Goal: Transaction & Acquisition: Purchase product/service

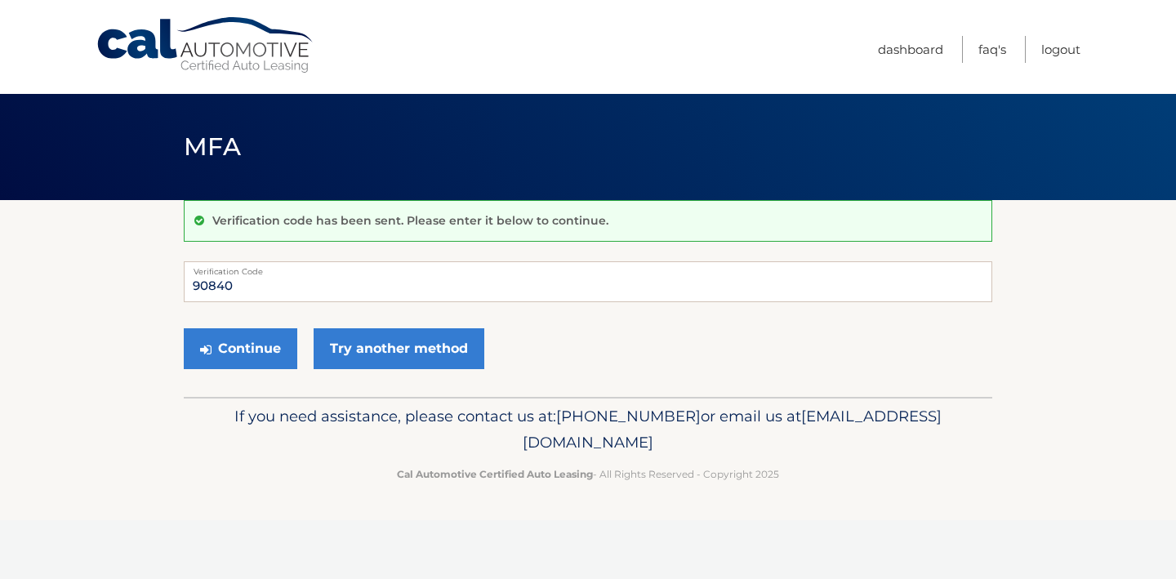
type input "90840"
click at [277, 343] on button "Continue" at bounding box center [240, 348] width 113 height 41
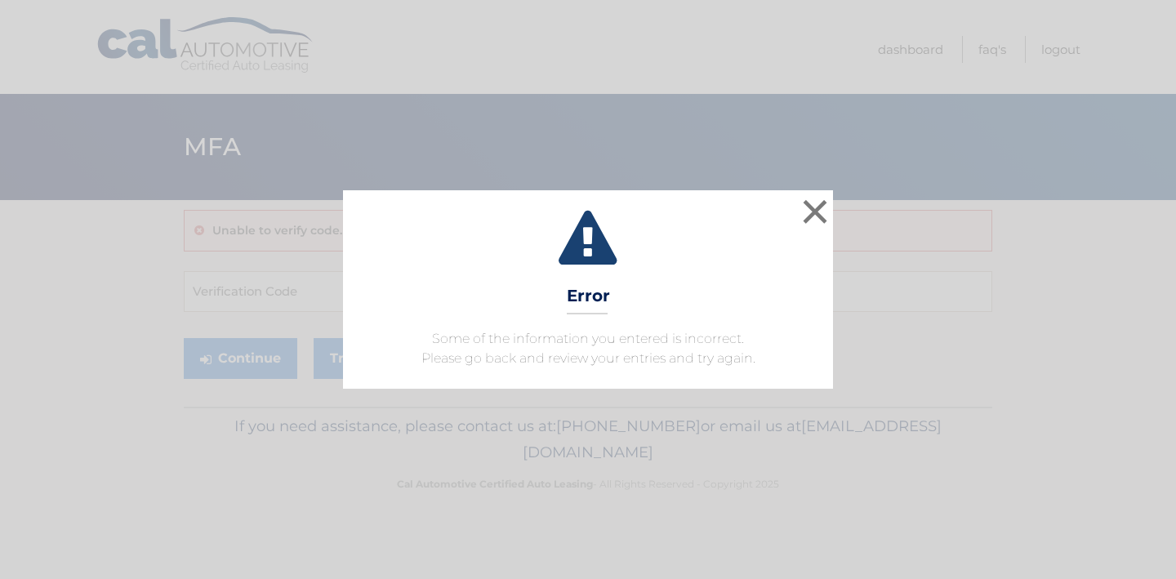
click at [300, 291] on div "× Error Some of the information you entered is incorrect. Please go back and re…" at bounding box center [588, 289] width 1162 height 198
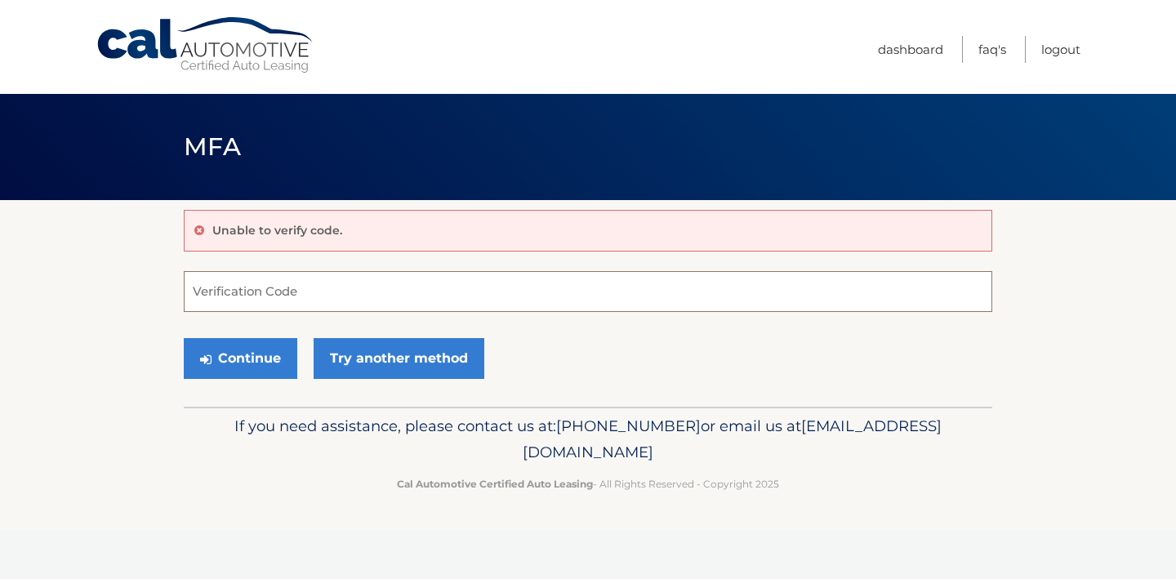
click at [558, 290] on input "Verification Code" at bounding box center [588, 291] width 808 height 41
type input "908401"
click at [282, 348] on button "Continue" at bounding box center [240, 358] width 113 height 41
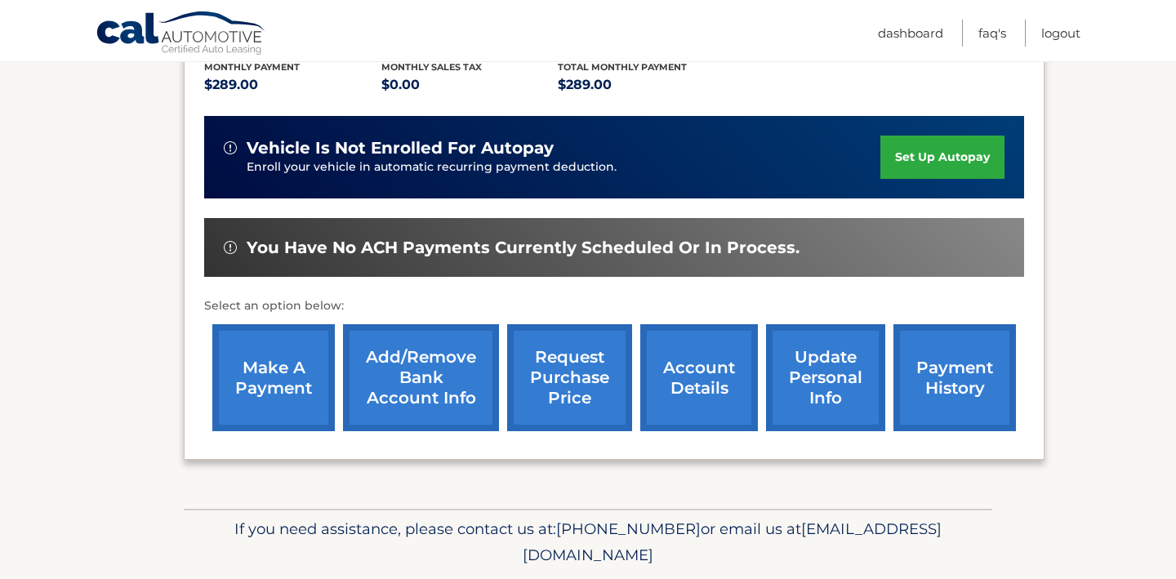
scroll to position [371, 0]
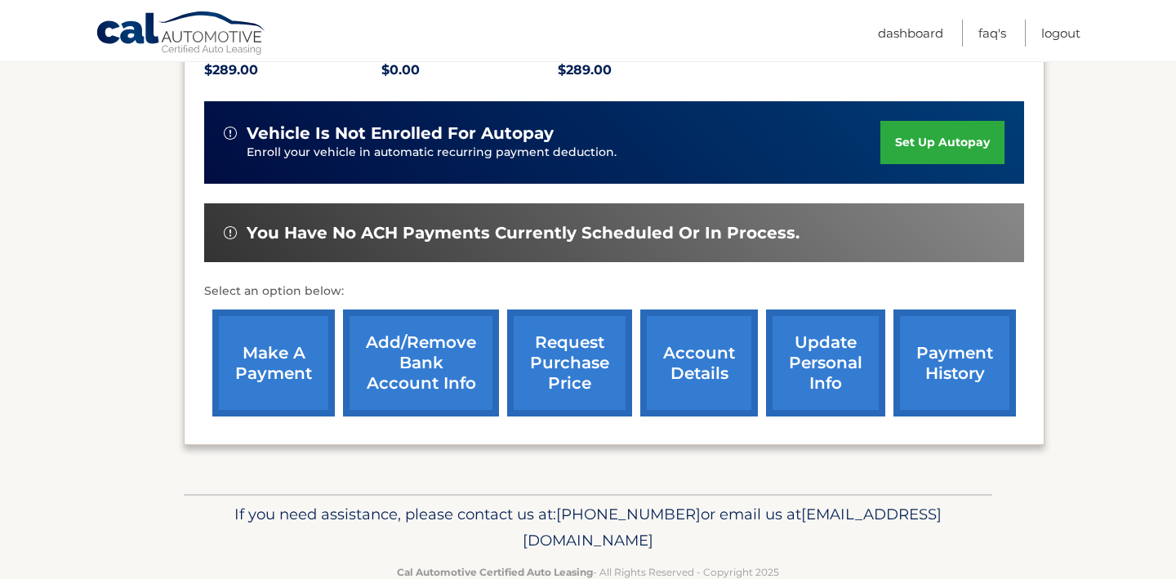
click at [282, 348] on link "make a payment" at bounding box center [273, 362] width 122 height 107
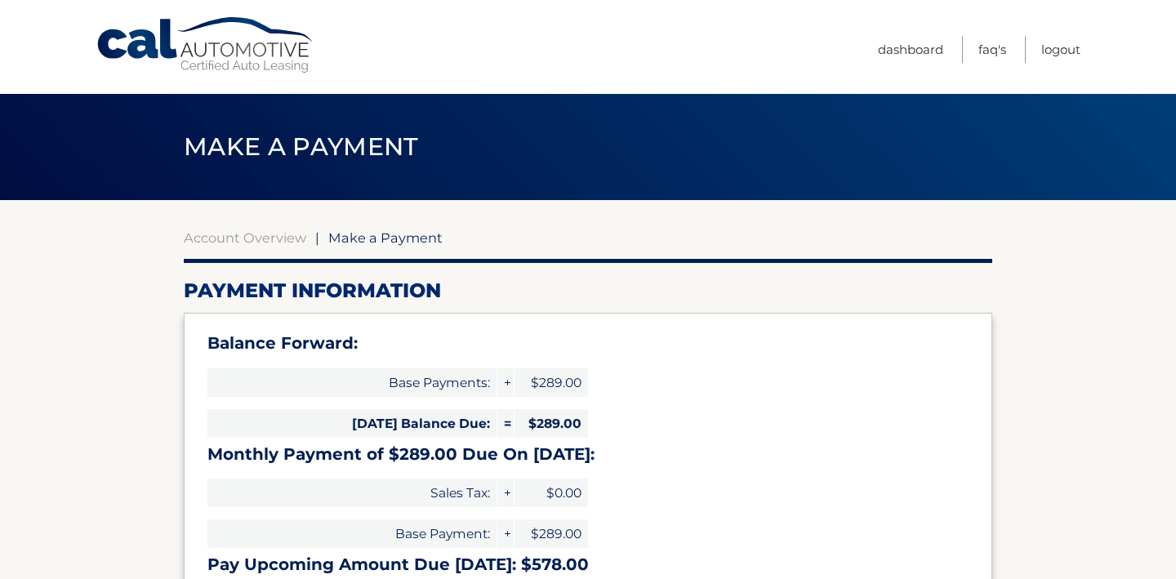
select select "NDAxYTVjZjQtYzE1YS00YjlmLTkyOTMtNjhkOGJlMmRjYzFh"
click at [264, 242] on link "Account Overview" at bounding box center [245, 237] width 122 height 16
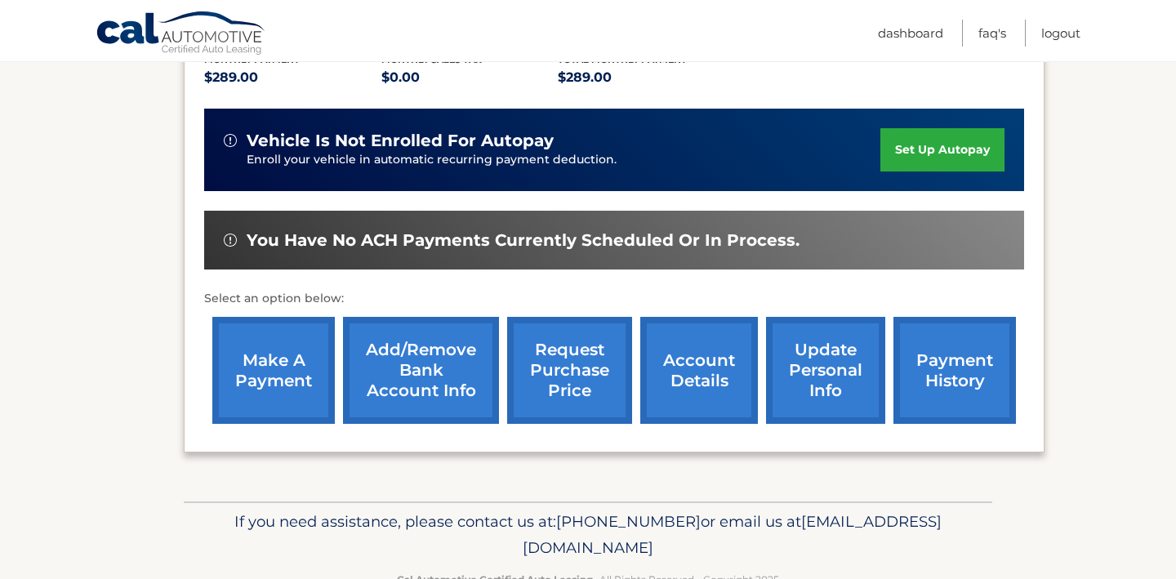
scroll to position [415, 0]
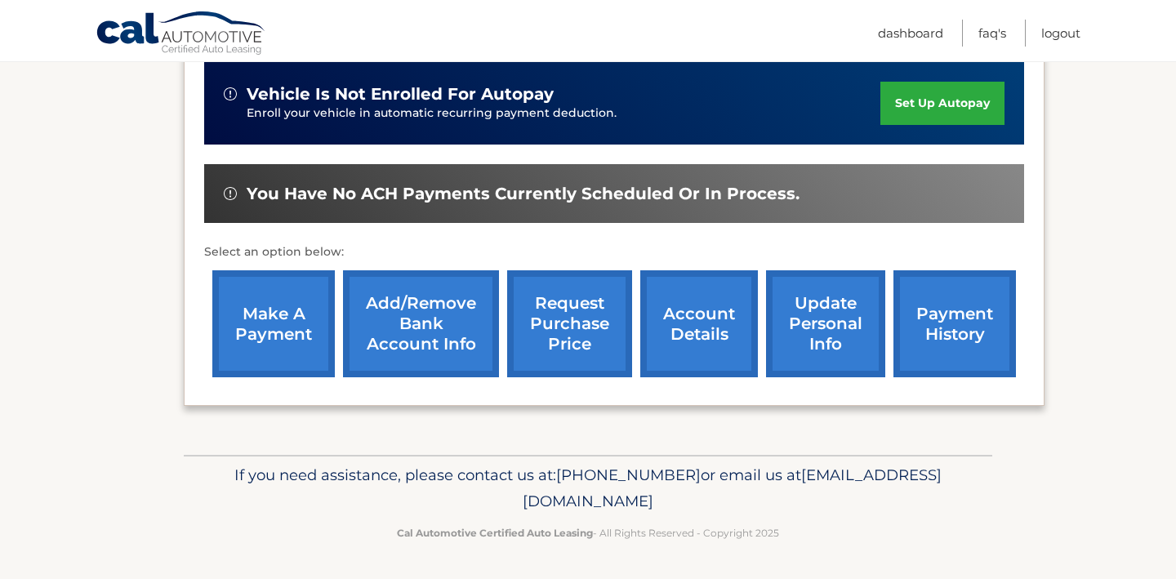
click at [930, 336] on link "payment history" at bounding box center [954, 323] width 122 height 107
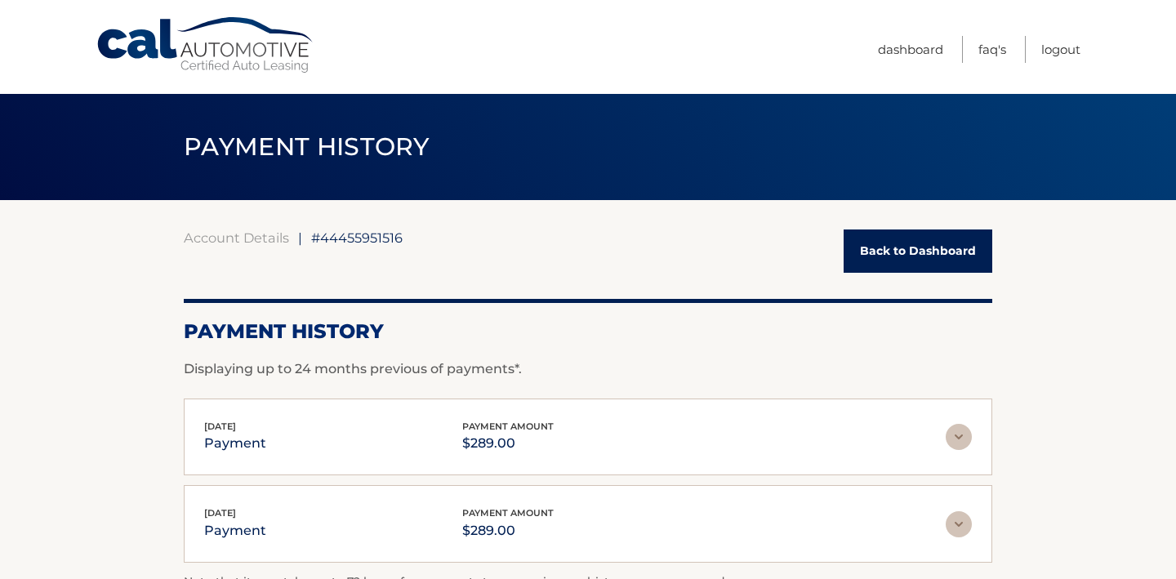
click at [878, 256] on link "Back to Dashboard" at bounding box center [917, 250] width 149 height 43
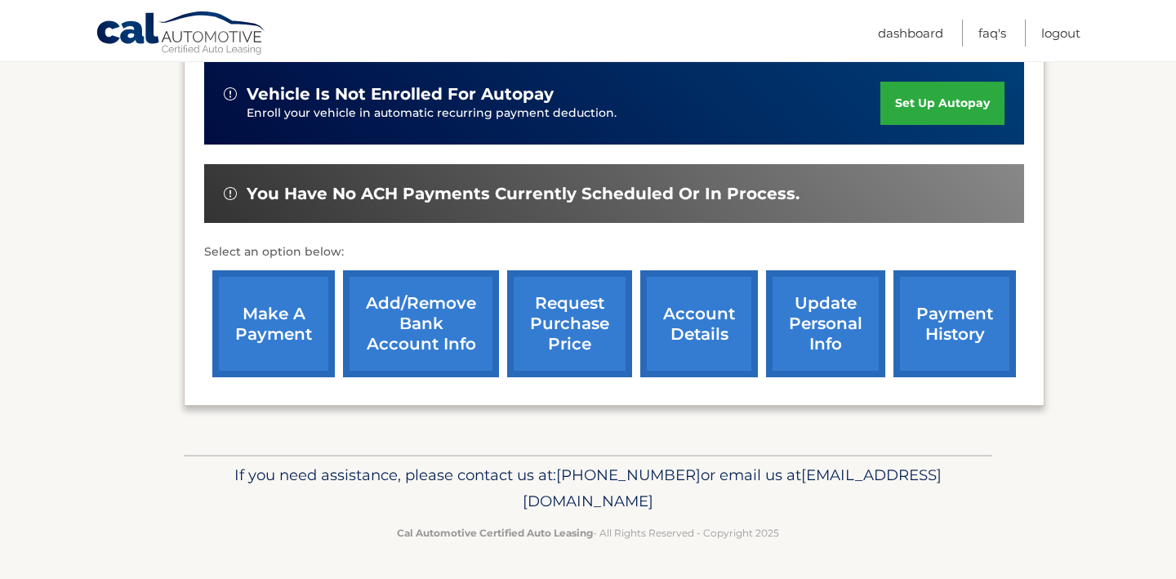
scroll to position [429, 0]
click at [274, 319] on link "make a payment" at bounding box center [273, 323] width 122 height 107
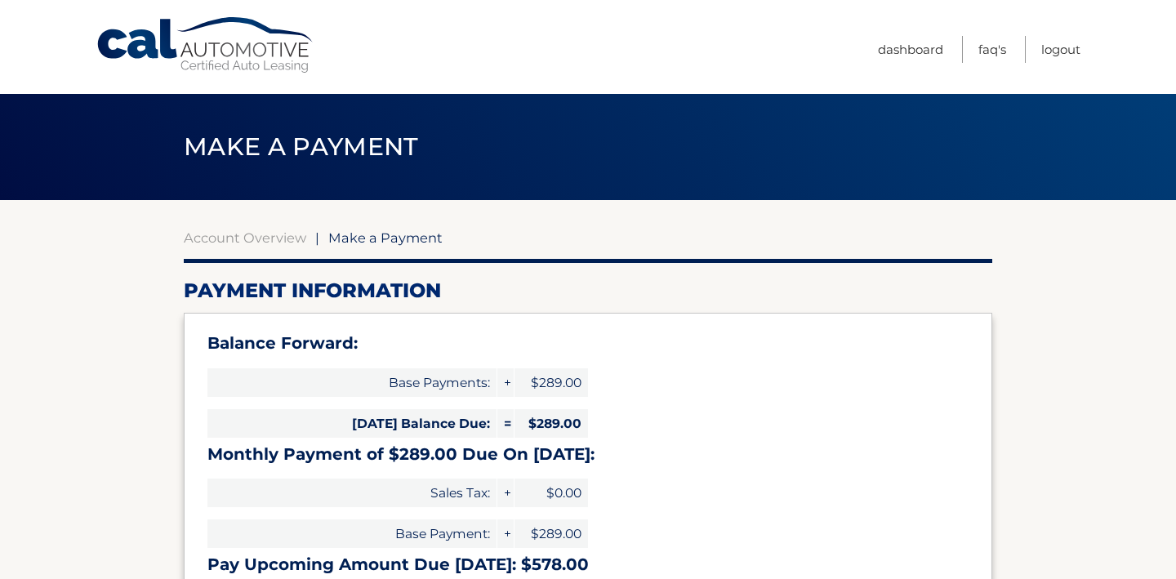
select select "NDAxYTVjZjQtYzE1YS00YjlmLTkyOTMtNjhkOGJlMmRjYzFh"
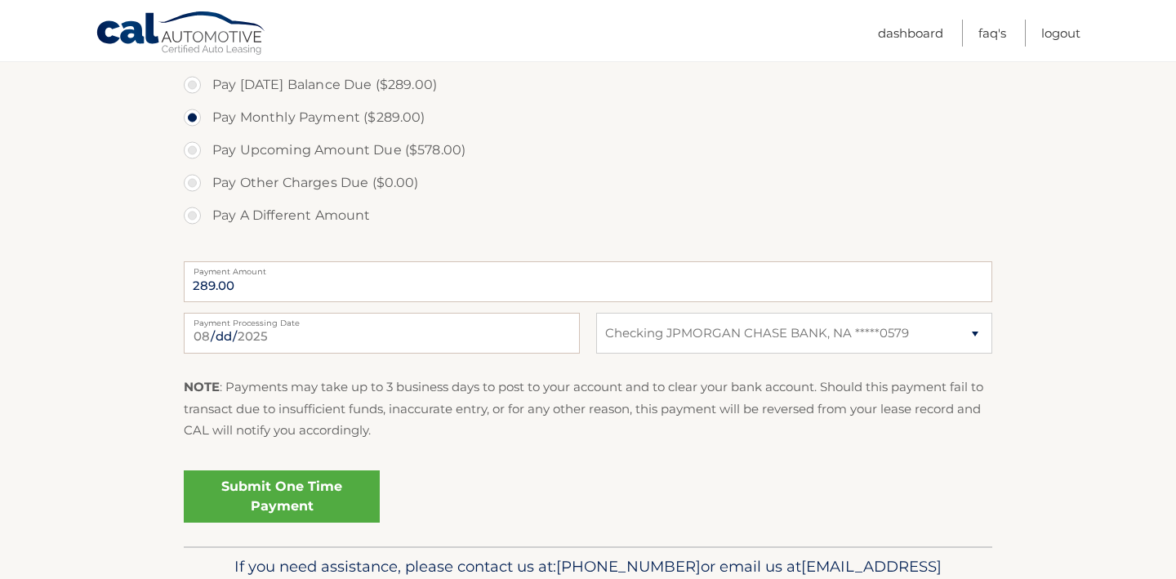
scroll to position [568, 0]
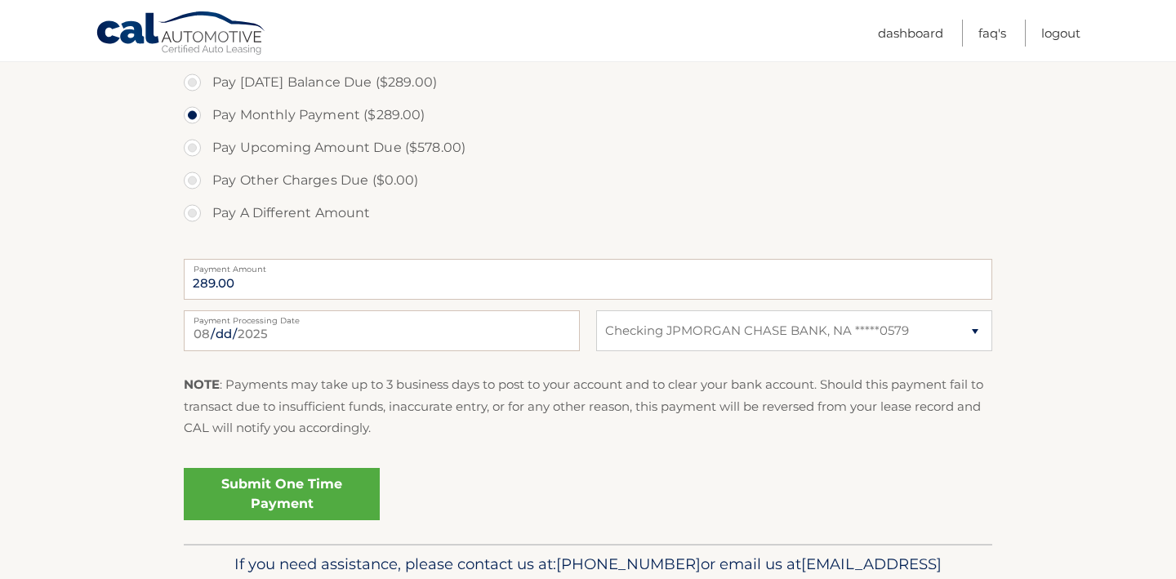
click at [327, 492] on link "Submit One Time Payment" at bounding box center [282, 494] width 196 height 52
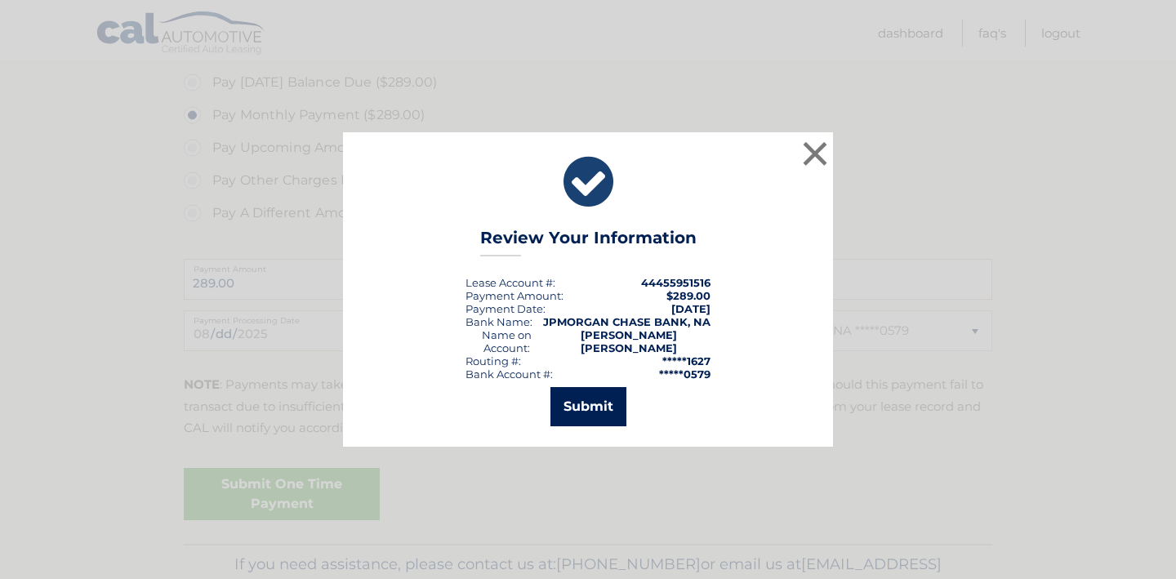
click at [593, 410] on button "Submit" at bounding box center [588, 406] width 76 height 39
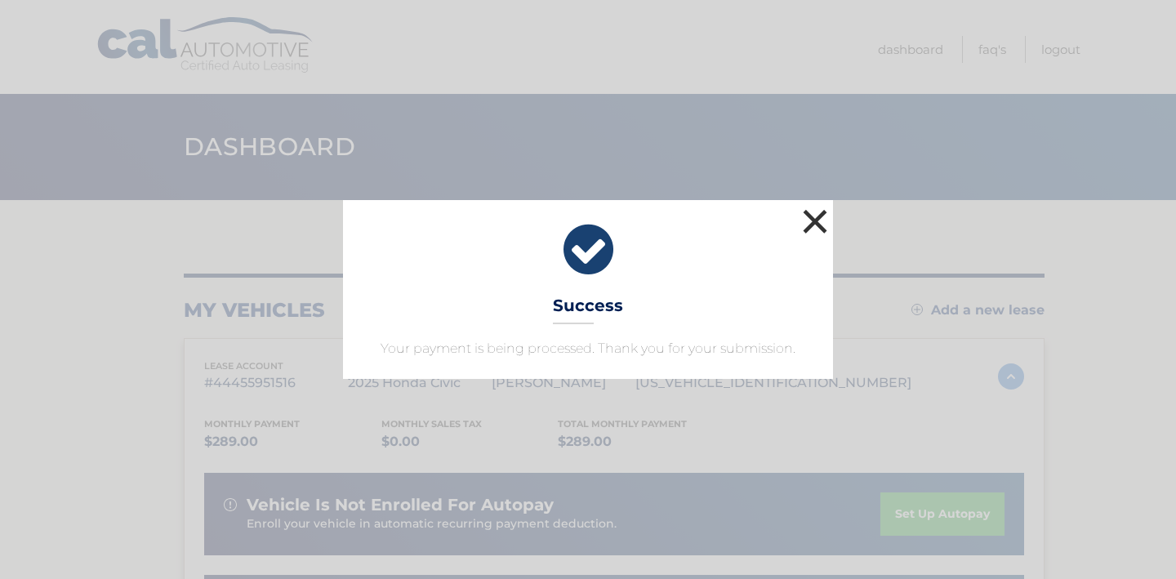
click at [824, 217] on button "×" at bounding box center [814, 221] width 33 height 33
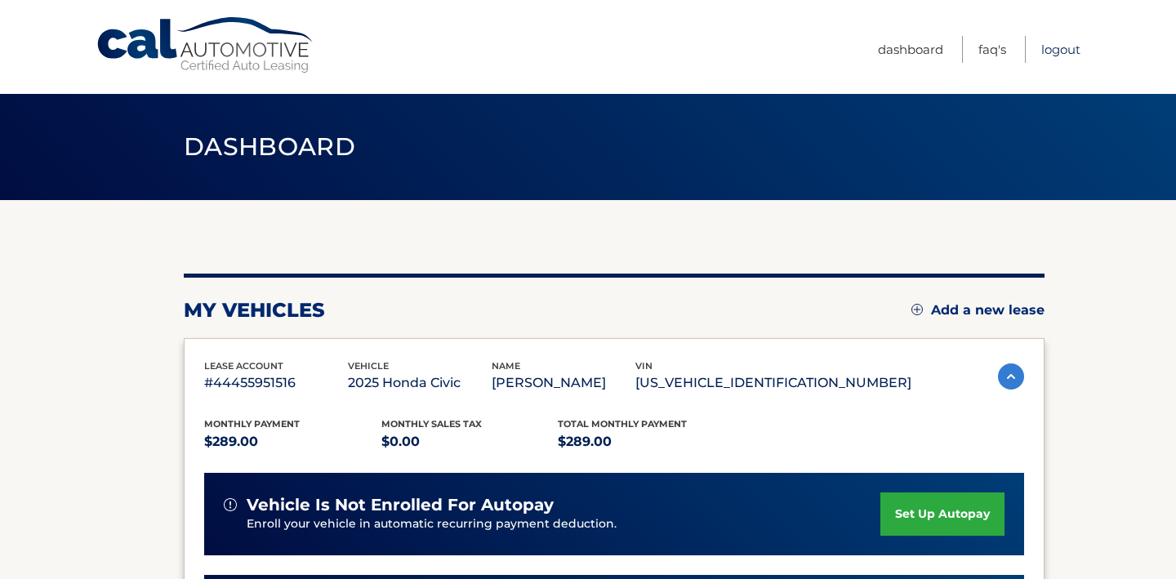
click at [1071, 55] on link "Logout" at bounding box center [1060, 49] width 39 height 27
